Goal: Register for event/course

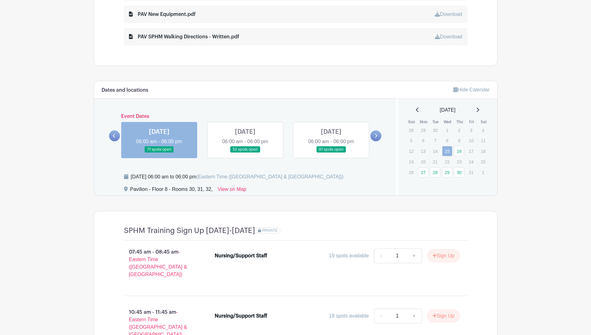
scroll to position [405, 0]
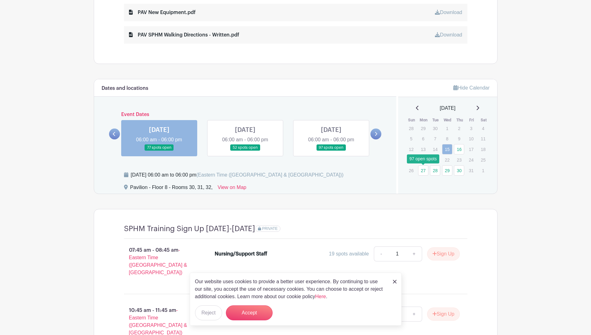
click at [422, 170] on link "27" at bounding box center [423, 170] width 10 height 10
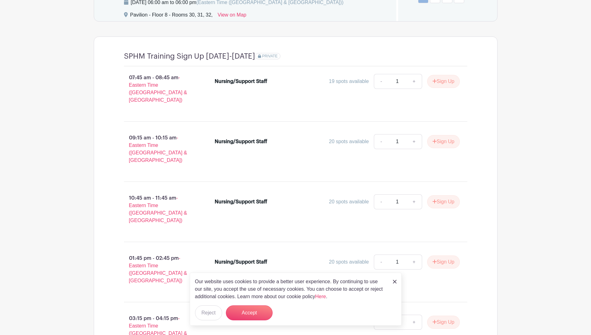
scroll to position [627, 0]
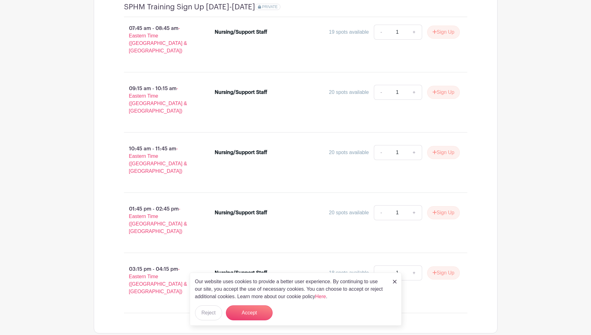
click at [394, 281] on img at bounding box center [395, 282] width 4 height 4
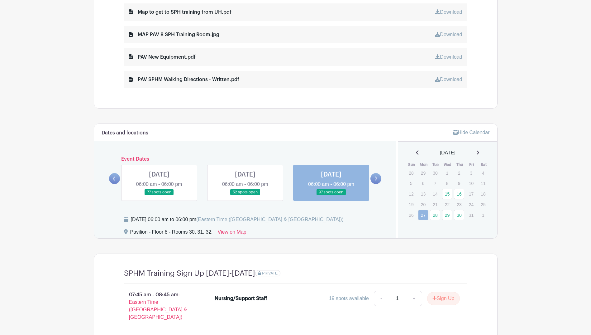
scroll to position [346, 0]
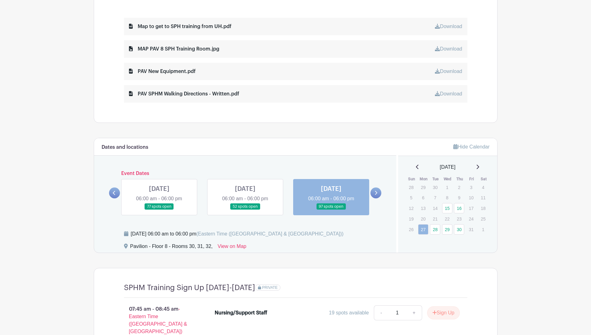
click at [377, 192] on icon at bounding box center [376, 192] width 3 height 5
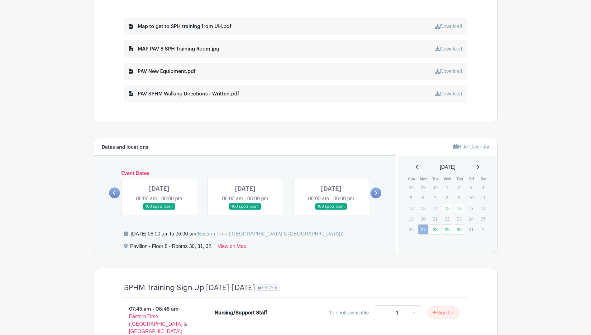
click at [115, 192] on icon at bounding box center [114, 192] width 3 height 5
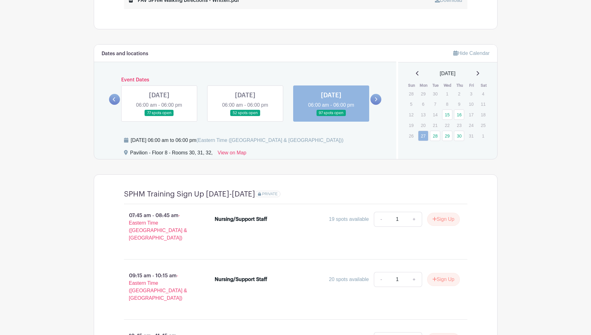
scroll to position [377, 0]
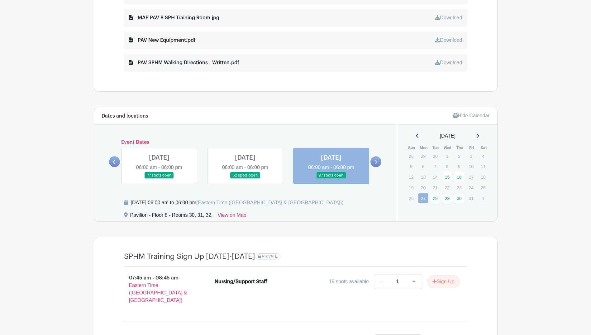
click at [375, 160] on icon at bounding box center [376, 161] width 3 height 5
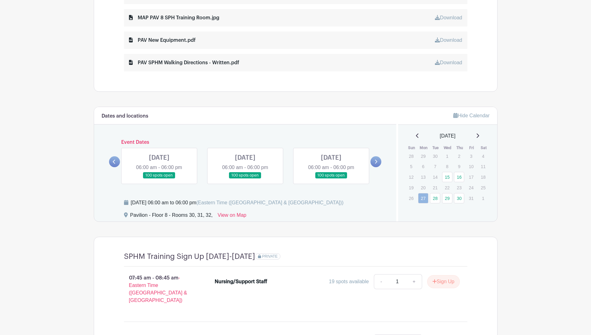
click at [169, 199] on div "[DATE] 06:00 am to 06:00 pm (Eastern Time ([GEOGRAPHIC_DATA] & [GEOGRAPHIC_DATA…" at bounding box center [237, 202] width 213 height 7
click at [117, 161] on link at bounding box center [114, 161] width 11 height 11
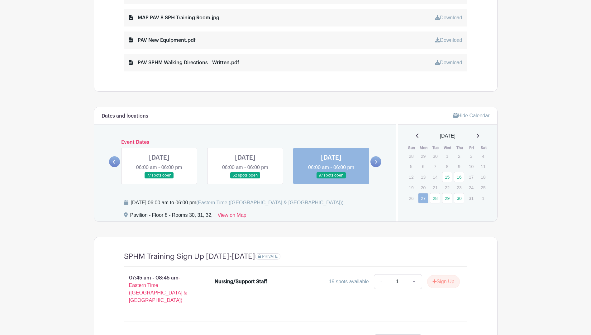
click at [331, 179] on link at bounding box center [331, 179] width 0 height 0
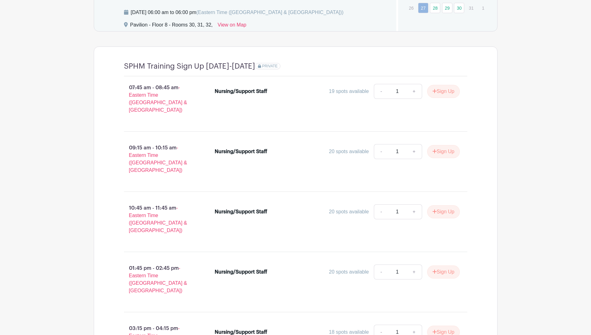
scroll to position [471, 0]
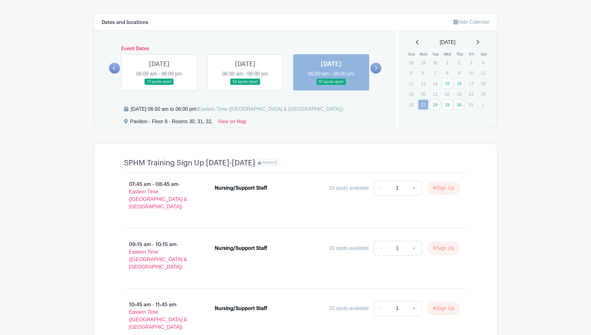
click at [374, 68] on link at bounding box center [376, 68] width 11 height 11
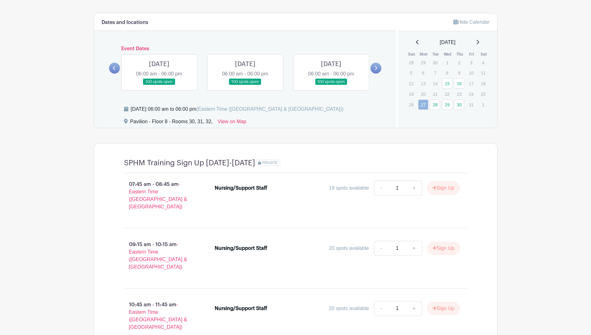
click at [159, 85] on link at bounding box center [159, 85] width 0 height 0
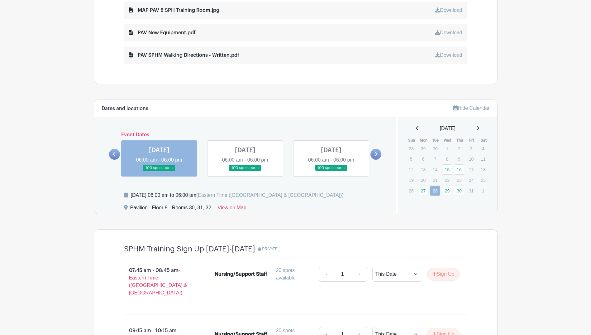
scroll to position [440, 0]
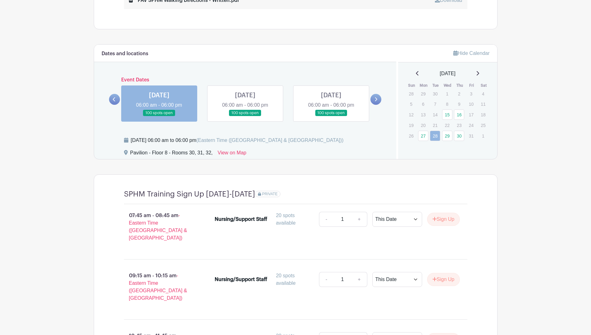
click at [377, 100] on icon at bounding box center [376, 99] width 3 height 5
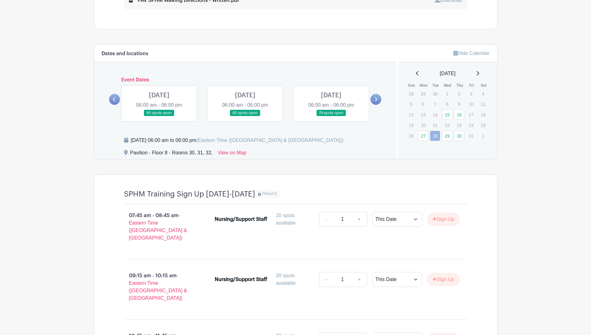
click at [159, 116] on link at bounding box center [159, 116] width 0 height 0
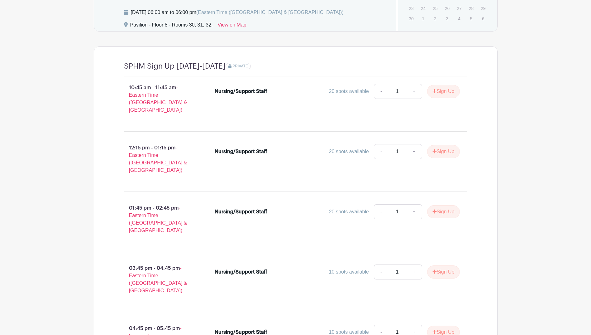
scroll to position [627, 0]
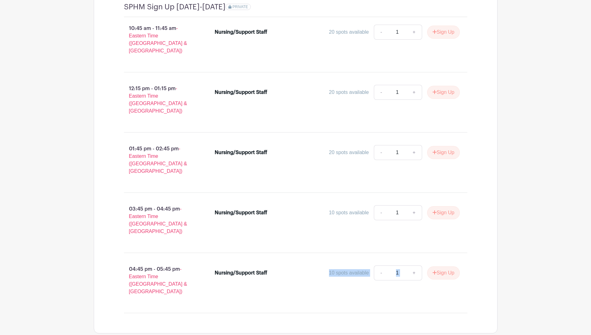
click at [276, 288] on div "SPHM Sign Up [DATE]-[DATE] PRIVATE 10:45 am - 11:45 am - Eastern Time ([GEOGRAP…" at bounding box center [295, 160] width 373 height 345
drag, startPoint x: 276, startPoint y: 288, endPoint x: 273, endPoint y: 282, distance: 6.4
click at [273, 282] on div "SPHM Sign Up [DATE]-[DATE] PRIVATE 10:45 am - 11:45 am - Eastern Time ([GEOGRAP…" at bounding box center [295, 160] width 373 height 345
click at [244, 280] on div "SPHM Sign Up [DATE]-[DATE] PRIVATE 10:45 am - 11:45 am - Eastern Time ([GEOGRAP…" at bounding box center [295, 160] width 373 height 345
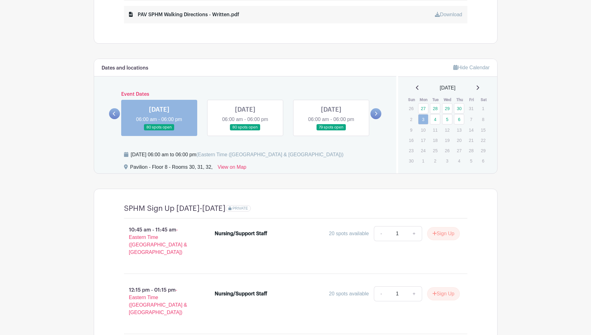
scroll to position [346, 0]
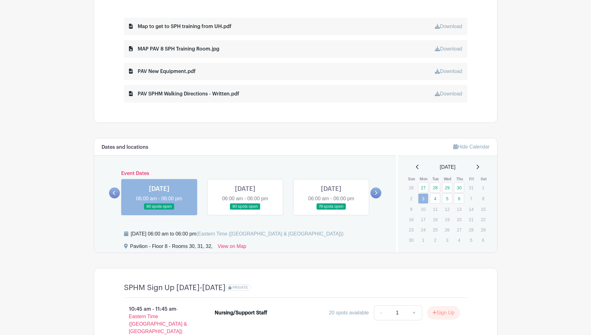
click at [114, 191] on icon at bounding box center [114, 193] width 2 height 4
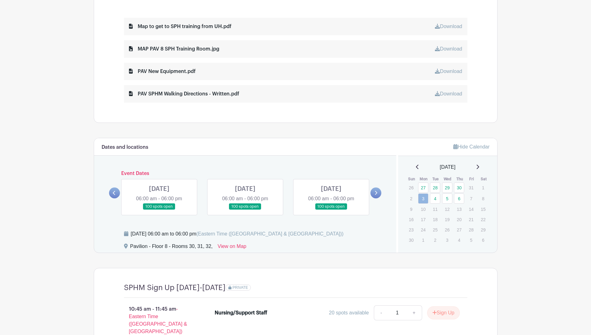
click at [117, 194] on link at bounding box center [114, 192] width 11 height 11
click at [331, 210] on link at bounding box center [331, 210] width 0 height 0
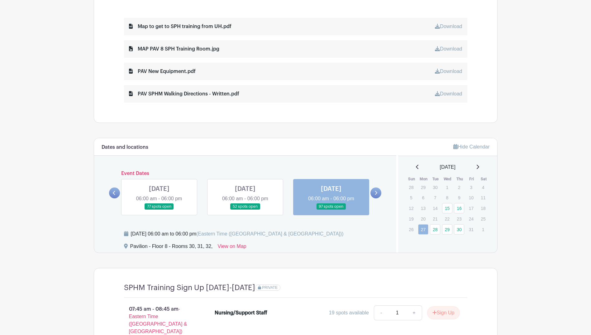
click at [331, 210] on link at bounding box center [331, 210] width 0 height 0
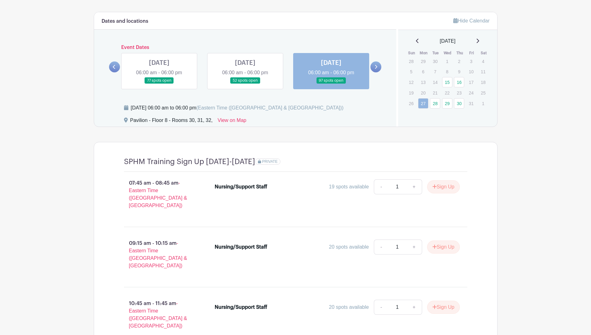
scroll to position [440, 0]
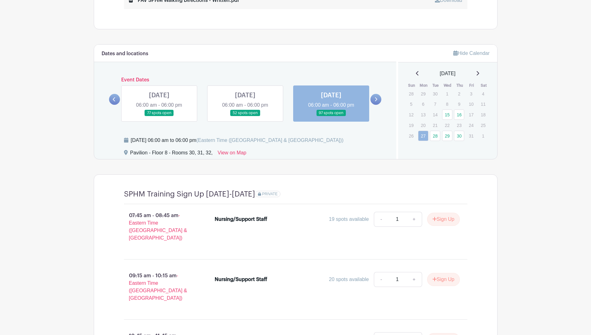
click at [373, 100] on link at bounding box center [376, 99] width 11 height 11
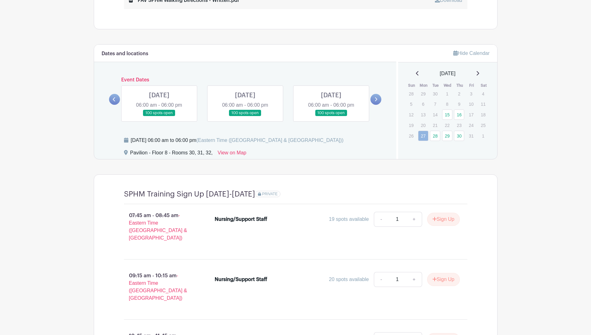
click at [159, 116] on link at bounding box center [159, 116] width 0 height 0
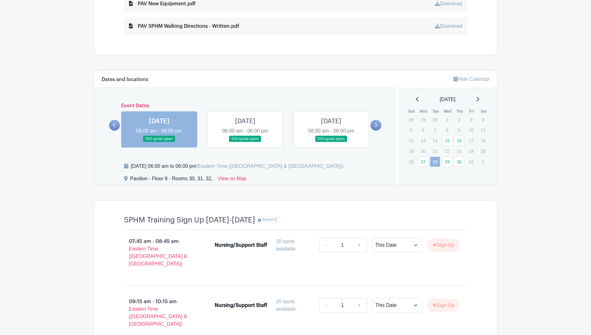
scroll to position [409, 0]
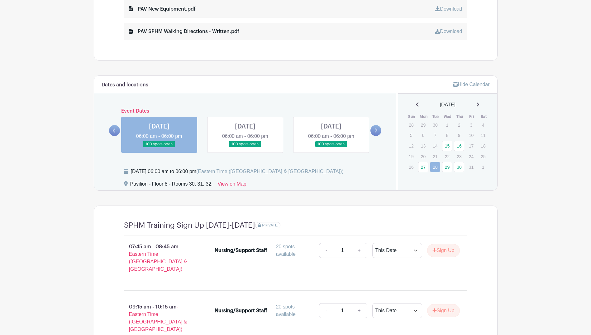
click at [245, 147] on link at bounding box center [245, 147] width 0 height 0
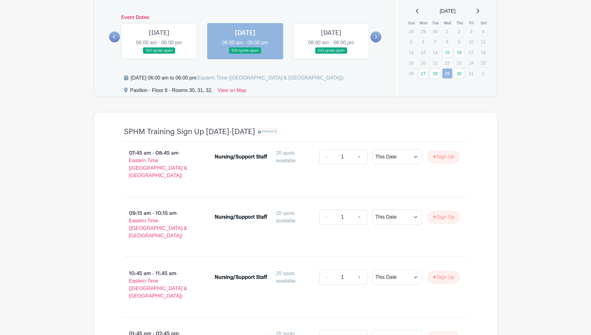
scroll to position [409, 0]
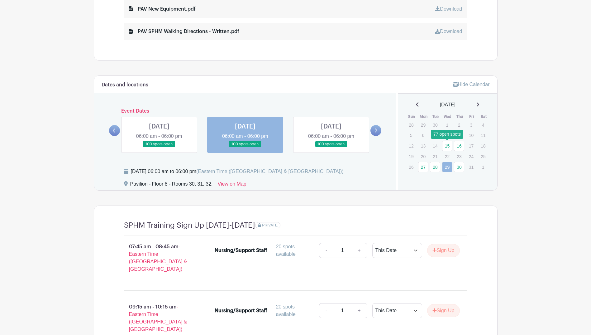
click at [449, 146] on link "15" at bounding box center [447, 146] width 10 height 10
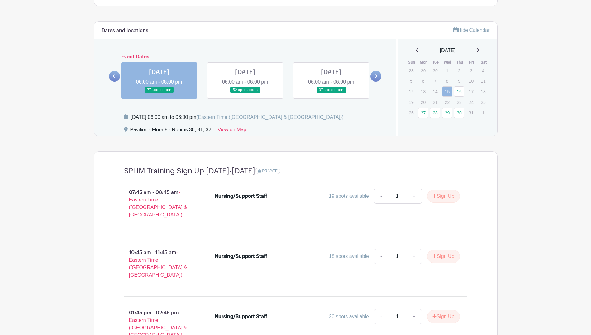
scroll to position [418, 0]
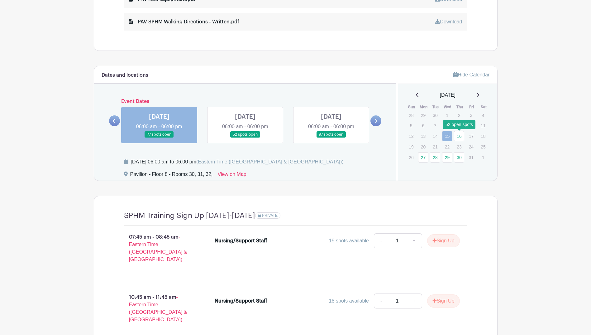
click at [457, 139] on link "16" at bounding box center [459, 136] width 10 height 10
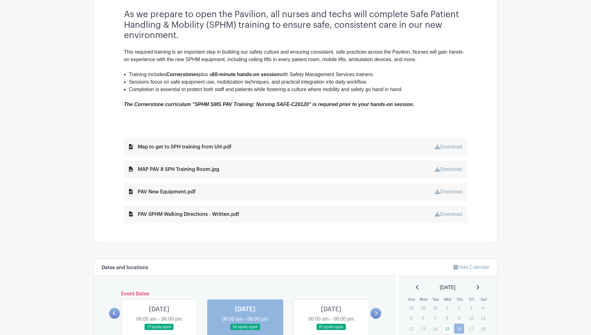
scroll to position [262, 0]
